Goal: Information Seeking & Learning: Learn about a topic

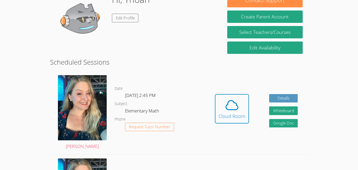
scroll to position [98, 0]
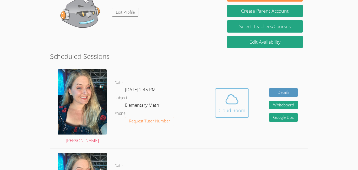
click at [226, 99] on icon at bounding box center [232, 98] width 12 height 9
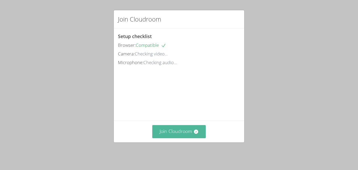
click at [169, 130] on button "Join Cloudroom" at bounding box center [179, 131] width 54 height 13
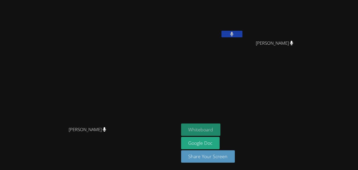
click at [221, 128] on button "Whiteboard" at bounding box center [201, 129] width 40 height 12
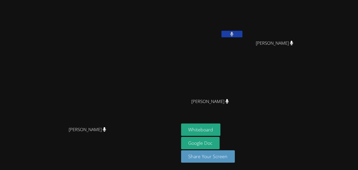
click at [33, 169] on main "Courtney Kain Courtney Kain" at bounding box center [89, 85] width 179 height 170
click at [129, 94] on video at bounding box center [89, 74] width 79 height 98
click at [110, 69] on video at bounding box center [89, 74] width 79 height 98
click at [121, 58] on video at bounding box center [89, 74] width 79 height 98
click at [129, 118] on video at bounding box center [89, 74] width 79 height 98
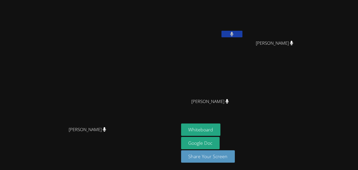
click at [234, 32] on icon at bounding box center [231, 34] width 3 height 4
click at [235, 34] on icon at bounding box center [232, 34] width 6 height 4
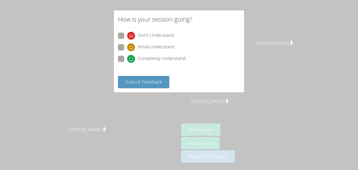
click at [127, 63] on span at bounding box center [127, 63] width 0 height 0
click at [127, 59] on input "Completely Understand" at bounding box center [129, 58] width 4 height 4
radio input "true"
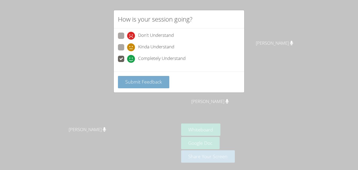
click at [139, 80] on span "Submit Feedback" at bounding box center [143, 81] width 37 height 6
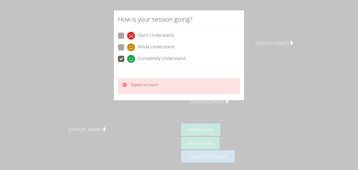
click at [142, 84] on p "Thanks so much!" at bounding box center [145, 84] width 28 height 5
click at [122, 86] on icon at bounding box center [124, 84] width 5 height 5
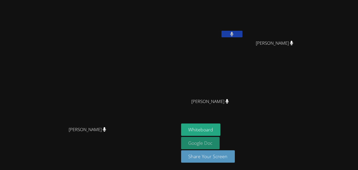
click at [220, 145] on link "Google Doc" at bounding box center [200, 143] width 39 height 12
click at [243, 32] on button at bounding box center [232, 34] width 21 height 7
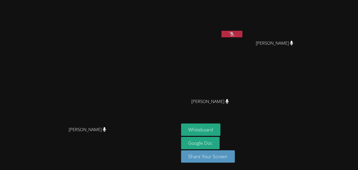
click at [235, 35] on icon at bounding box center [232, 34] width 6 height 4
click at [129, 102] on video at bounding box center [89, 74] width 79 height 98
click at [129, 105] on video at bounding box center [89, 74] width 79 height 98
click at [177, 158] on div "Courtney Kain Courtney Kain" at bounding box center [89, 85] width 175 height 166
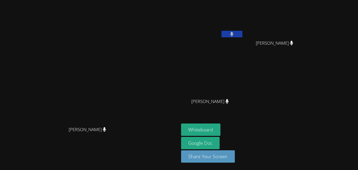
click at [177, 158] on div "Courtney Kain Courtney Kain" at bounding box center [89, 85] width 175 height 166
click at [129, 124] on video at bounding box center [89, 74] width 79 height 98
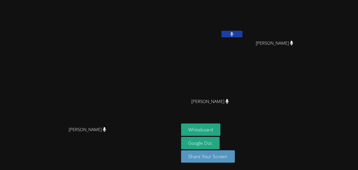
click at [308, 98] on div "Yhoari Chavez Gutierrez Yesenia Chavez Yesenia Chavez Briella Darosa Briella Da…" at bounding box center [244, 59] width 127 height 114
click at [308, 102] on div "Yhoari Chavez Gutierrez Yesenia Chavez Yesenia Chavez Briella Darosa Briella Da…" at bounding box center [244, 59] width 127 height 114
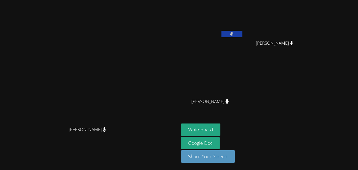
click at [308, 102] on div "Yhoari Chavez Gutierrez Yesenia Chavez Yesenia Chavez Briella Darosa Briella Da…" at bounding box center [244, 59] width 127 height 114
click at [244, 86] on video at bounding box center [212, 77] width 62 height 35
